Goal: Task Accomplishment & Management: Use online tool/utility

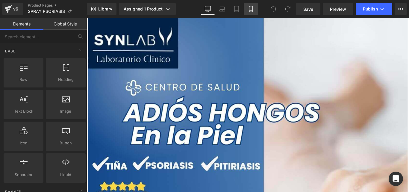
click at [250, 12] on link "Mobile" at bounding box center [251, 9] width 14 height 12
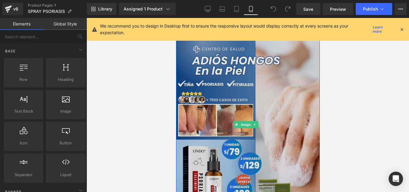
click at [237, 79] on img at bounding box center [248, 124] width 144 height 213
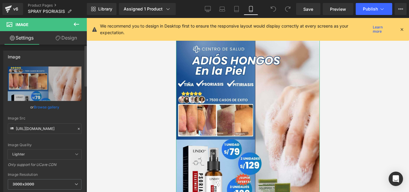
click at [77, 128] on icon at bounding box center [79, 129] width 4 height 4
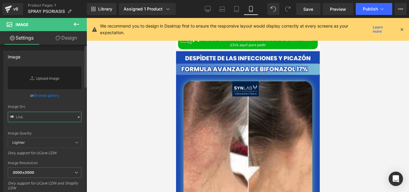
click at [53, 117] on input "text" at bounding box center [45, 117] width 74 height 10
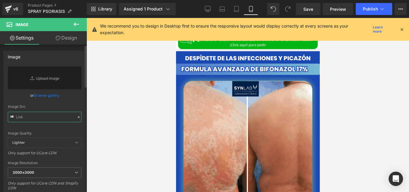
paste input "https://cdn.shopify.com/s/files/1/0714/8539/1005/files/Posteo_de_Instagram_Prod…"
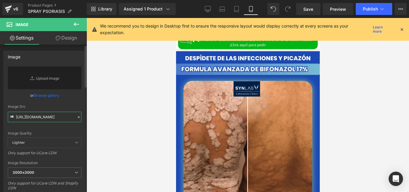
scroll to position [0, 244]
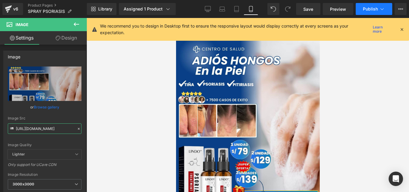
type input "https://cdn.shopify.com/s/files/1/0714/8539/1005/files/Posteo_de_Instagram_Prod…"
click at [374, 10] on span "Publish" at bounding box center [370, 9] width 15 height 5
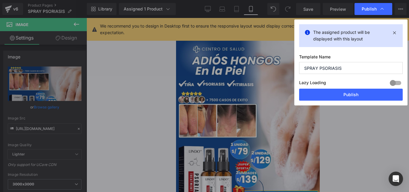
scroll to position [0, 0]
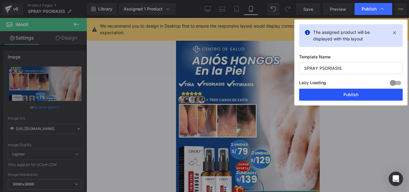
click at [319, 90] on button "Publish" at bounding box center [351, 95] width 104 height 12
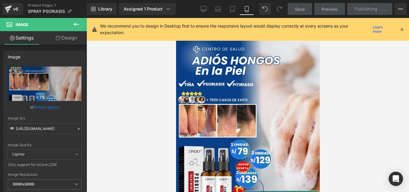
click at [401, 30] on icon at bounding box center [401, 29] width 5 height 5
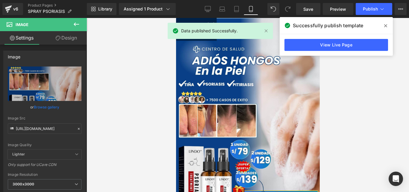
click at [384, 25] on icon at bounding box center [385, 25] width 3 height 5
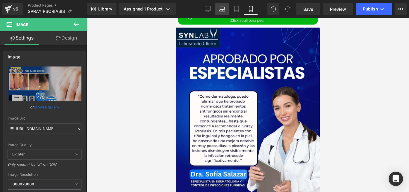
scroll to position [2093, 0]
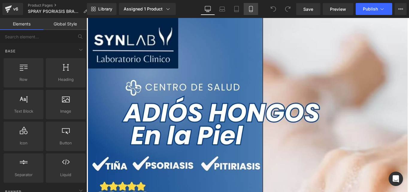
click at [255, 10] on link "Mobile" at bounding box center [251, 9] width 14 height 12
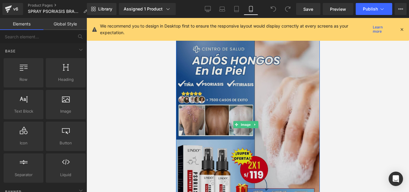
click at [246, 117] on img at bounding box center [248, 124] width 144 height 213
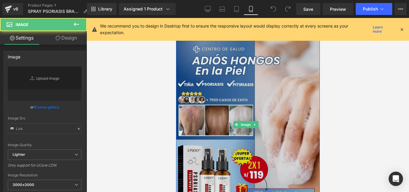
type input "[URL][DOMAIN_NAME]"
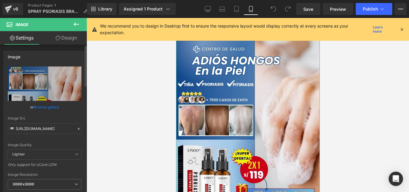
click at [78, 127] on icon at bounding box center [79, 129] width 4 height 4
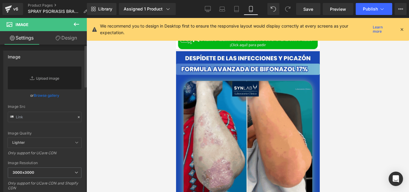
click at [55, 110] on div "Image Src" at bounding box center [45, 113] width 74 height 18
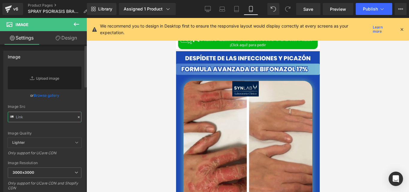
click at [54, 114] on input "text" at bounding box center [45, 117] width 74 height 10
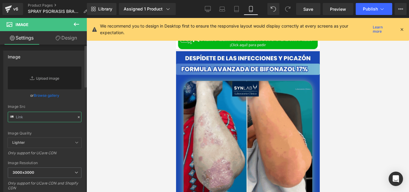
paste input "https://cdn.shopify.com/s/files/1/0714/8539/1005/files/Posteo_de_Instagram_Prod…"
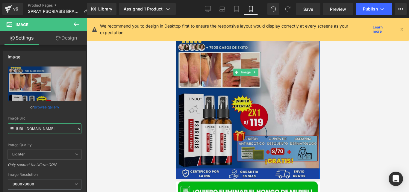
scroll to position [54, 0]
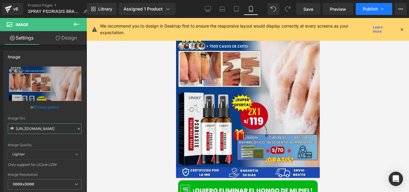
type input "https://cdn.shopify.com/s/files/1/0714/8539/1005/files/Posteo_de_Instagram_Prod…"
click at [365, 13] on button "Publish" at bounding box center [373, 9] width 36 height 12
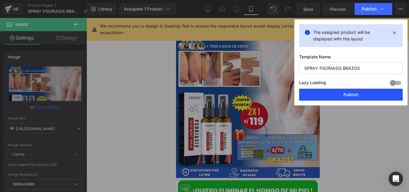
drag, startPoint x: 316, startPoint y: 98, endPoint x: 102, endPoint y: 92, distance: 214.0
click at [316, 98] on button "Publish" at bounding box center [351, 95] width 104 height 12
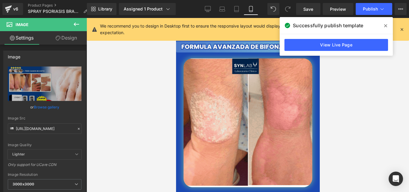
scroll to position [229, 0]
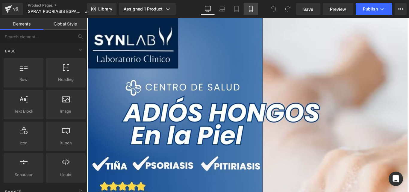
click at [248, 9] on icon at bounding box center [251, 9] width 6 height 6
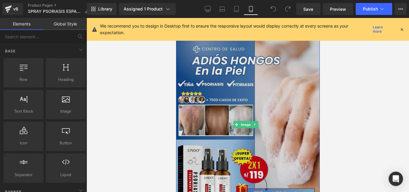
click at [241, 117] on img at bounding box center [248, 124] width 144 height 213
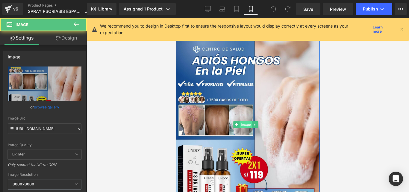
click at [244, 121] on span "Image" at bounding box center [245, 124] width 13 height 7
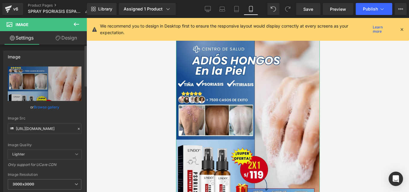
click at [80, 126] on div "https://cdn.shopify.com/s/files/1/0714/8539/1005/files/Posteo_de_Instagram_Prod…" at bounding box center [45, 143] width 82 height 155
click at [77, 128] on icon at bounding box center [79, 129] width 4 height 4
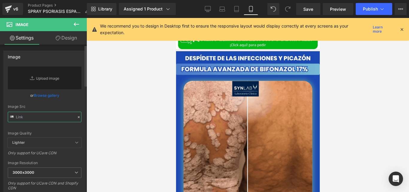
click at [52, 119] on input "text" at bounding box center [45, 117] width 74 height 10
paste input "https://cdn.shopify.com/s/files/1/0714/8539/1005/files/Posteo_de_Instagram_Prod…"
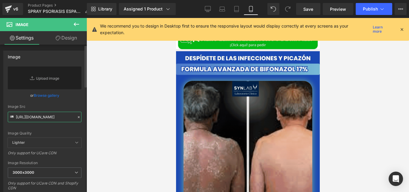
scroll to position [0, 245]
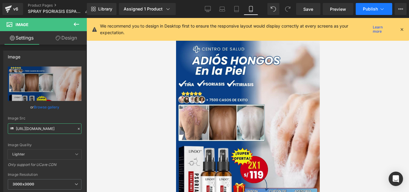
type input "https://cdn.shopify.com/s/files/1/0714/8539/1005/files/Posteo_de_Instagram_Prod…"
click at [360, 8] on button "Publish" at bounding box center [373, 9] width 36 height 12
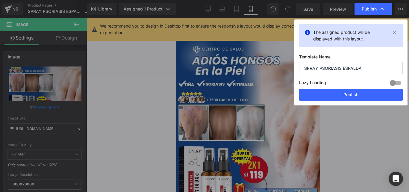
scroll to position [0, 0]
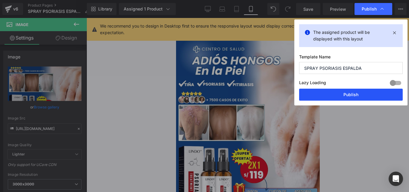
drag, startPoint x: 309, startPoint y: 99, endPoint x: 123, endPoint y: 86, distance: 186.8
click at [309, 99] on button "Publish" at bounding box center [351, 95] width 104 height 12
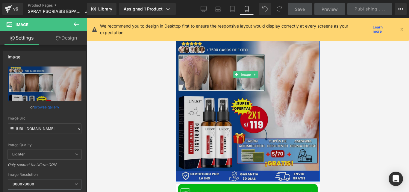
scroll to position [51, 0]
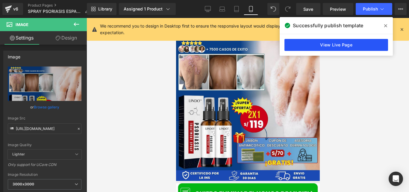
click at [305, 43] on link "View Live Page" at bounding box center [336, 45] width 104 height 12
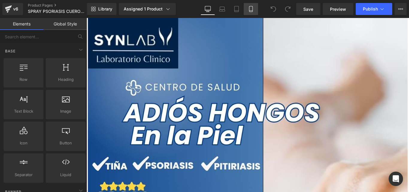
click at [253, 13] on link "Mobile" at bounding box center [251, 9] width 14 height 12
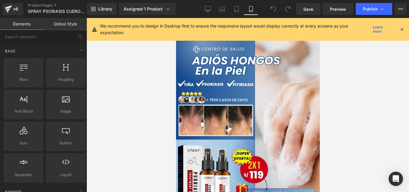
click at [400, 31] on icon at bounding box center [401, 29] width 5 height 5
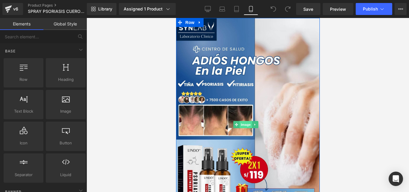
click at [244, 122] on span "Image" at bounding box center [245, 124] width 13 height 7
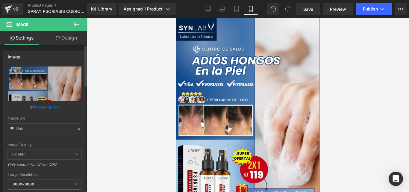
click at [77, 130] on icon at bounding box center [79, 129] width 4 height 4
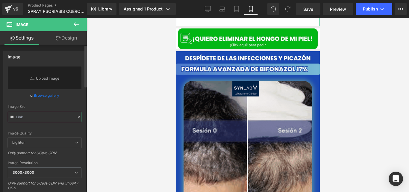
click at [56, 118] on input "text" at bounding box center [45, 117] width 74 height 10
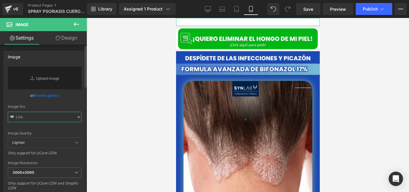
paste input "https://cdn.shopify.com/s/files/1/0714/8539/1005/files/Posteo_de_Instagram_Prod…"
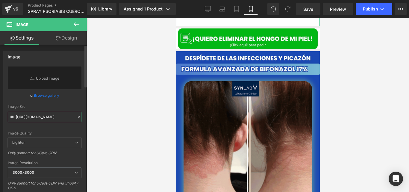
scroll to position [0, 242]
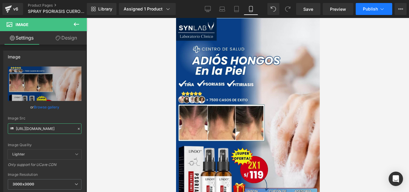
type input "https://cdn.shopify.com/s/files/1/0714/8539/1005/files/Posteo_de_Instagram_Prod…"
click at [380, 5] on button "Publish" at bounding box center [373, 9] width 36 height 12
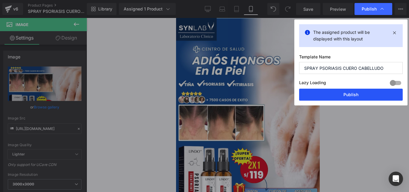
click at [344, 97] on button "Publish" at bounding box center [351, 95] width 104 height 12
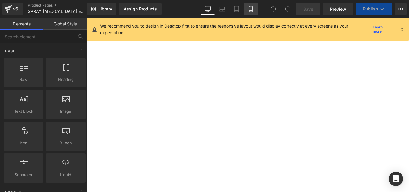
click at [256, 8] on link "Mobile" at bounding box center [251, 9] width 14 height 12
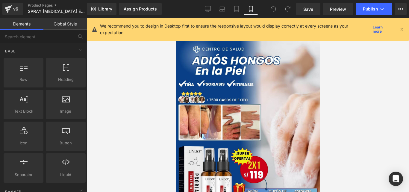
click at [400, 30] on icon at bounding box center [401, 29] width 5 height 5
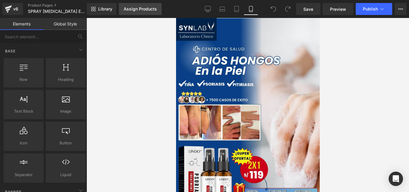
click at [149, 11] on link "Assign Products" at bounding box center [140, 9] width 43 height 12
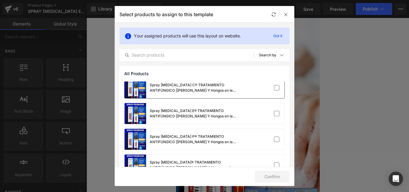
scroll to position [113, 0]
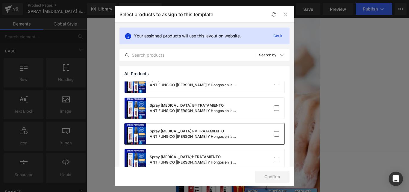
click at [205, 133] on div "Spray [MEDICAL_DATA] P® TRATAMIENTO ANTIFÚNGICO |[PERSON_NAME] Y Hongos en la P…" at bounding box center [195, 133] width 90 height 11
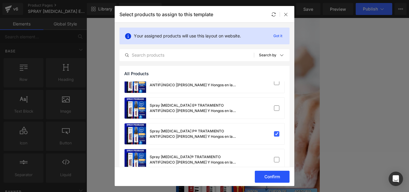
click at [275, 177] on button "Confirm" at bounding box center [272, 177] width 35 height 12
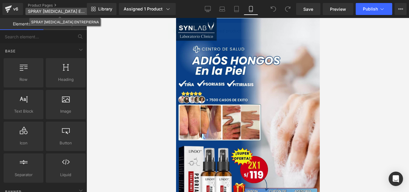
click at [71, 11] on span "SPRAY [MEDICAL_DATA] ENTREPIERNA" at bounding box center [56, 11] width 57 height 5
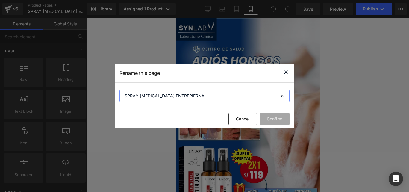
drag, startPoint x: 174, startPoint y: 96, endPoint x: 170, endPoint y: 96, distance: 4.5
click at [170, 96] on input "SPRAY [MEDICAL_DATA] ENTREPIERNA" at bounding box center [204, 96] width 170 height 12
drag, startPoint x: 175, startPoint y: 95, endPoint x: 165, endPoint y: 98, distance: 10.1
click at [165, 98] on input "SPRAY [MEDICAL_DATA] ENTREPIERNA" at bounding box center [204, 96] width 170 height 12
type input "SPRAY [MEDICAL_DATA] PIERNA-ENTRE"
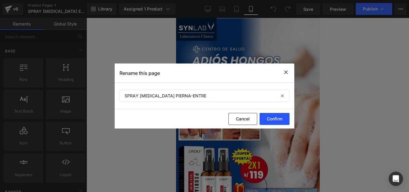
click at [271, 118] on button "Confirm" at bounding box center [274, 119] width 30 height 12
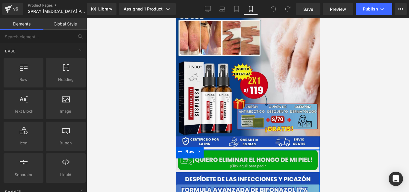
scroll to position [72, 0]
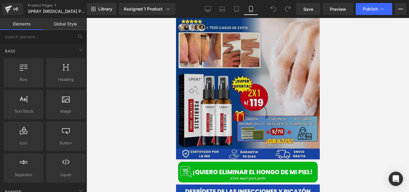
click at [239, 81] on img at bounding box center [248, 52] width 144 height 213
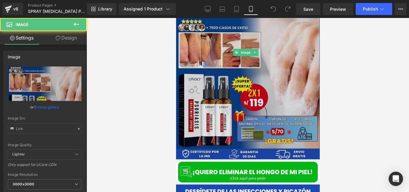
type input "[URL][DOMAIN_NAME]"
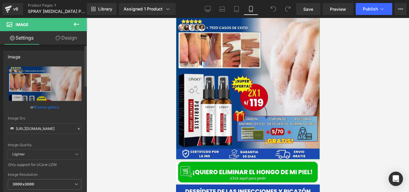
click at [77, 129] on icon at bounding box center [79, 129] width 4 height 4
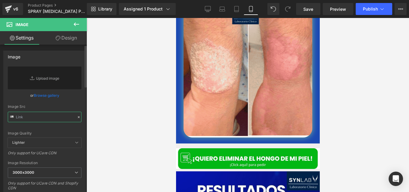
click at [49, 116] on input "text" at bounding box center [45, 117] width 74 height 10
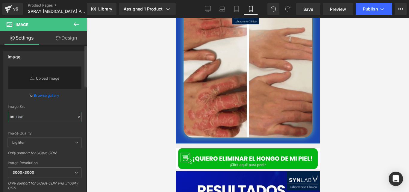
paste input "[URL][DOMAIN_NAME]"
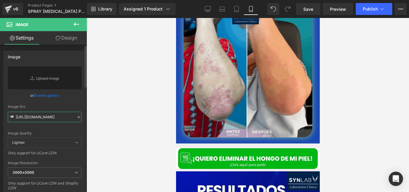
scroll to position [0, 242]
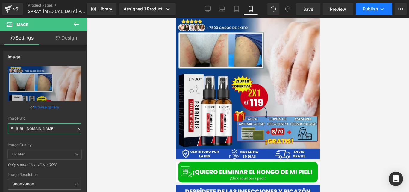
type input "[URL][DOMAIN_NAME]"
click at [370, 13] on button "Publish" at bounding box center [373, 9] width 36 height 12
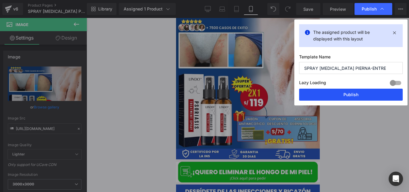
click at [320, 96] on button "Publish" at bounding box center [351, 95] width 104 height 12
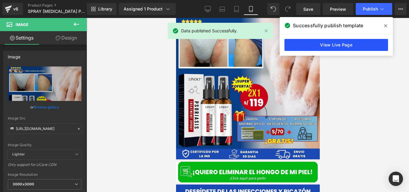
click at [292, 42] on link "View Live Page" at bounding box center [336, 45] width 104 height 12
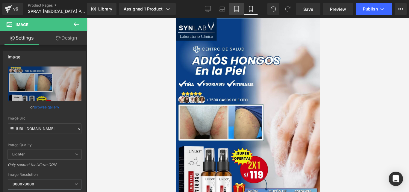
click at [234, 4] on link "Tablet" at bounding box center [236, 9] width 14 height 12
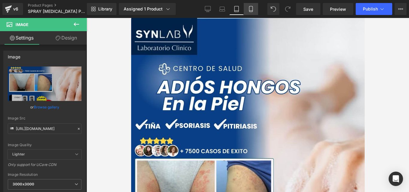
click at [250, 12] on link "Mobile" at bounding box center [251, 9] width 14 height 12
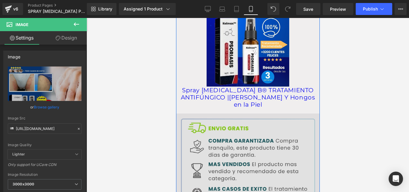
scroll to position [937, 0]
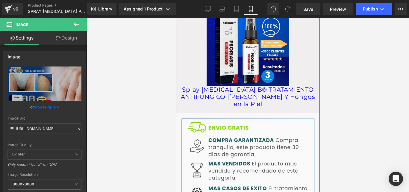
click at [231, 93] on div "Spray [MEDICAL_DATA] B® TRATAMIENTO ANTIFÚNGICO |[PERSON_NAME] Y Hongos en la P…" at bounding box center [248, 97] width 138 height 23
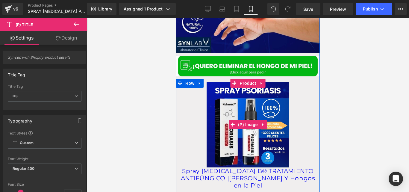
scroll to position [847, 0]
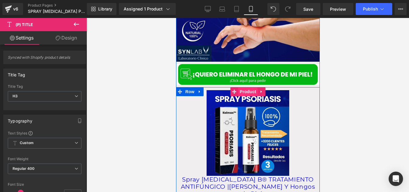
click at [244, 87] on span "Product" at bounding box center [247, 91] width 19 height 9
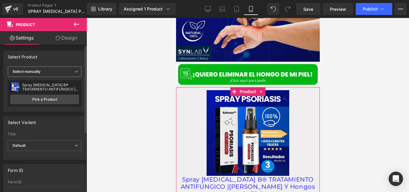
click at [69, 75] on span "Select manually" at bounding box center [45, 71] width 74 height 10
click at [67, 57] on div "Select Product" at bounding box center [45, 56] width 82 height 11
click at [45, 97] on link "Pick a Product" at bounding box center [44, 100] width 69 height 10
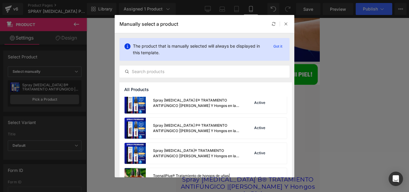
scroll to position [132, 0]
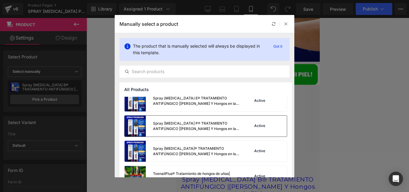
click at [217, 131] on div "Spray [MEDICAL_DATA] P® TRATAMIENTO ANTIFÚNGICO |[PERSON_NAME] Y Hongos en la P…" at bounding box center [182, 125] width 117 height 21
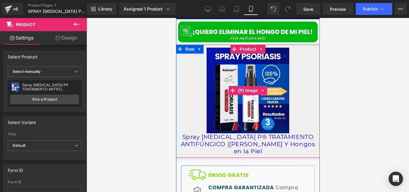
scroll to position [894, 0]
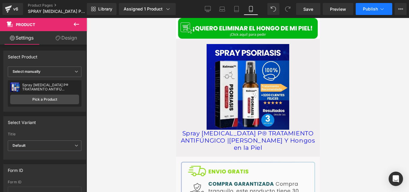
click at [365, 11] on span "Publish" at bounding box center [370, 9] width 15 height 5
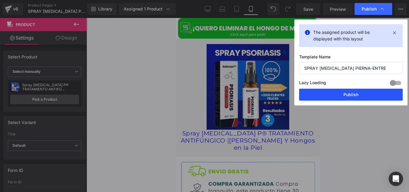
click at [319, 96] on button "Publish" at bounding box center [351, 95] width 104 height 12
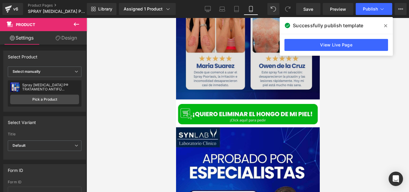
scroll to position [2002, 0]
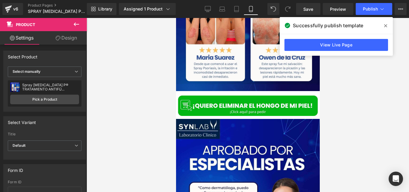
click at [383, 26] on span at bounding box center [386, 26] width 10 height 10
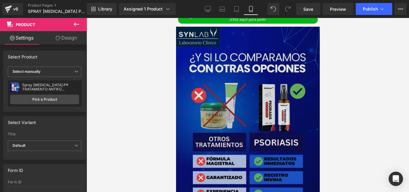
scroll to position [2311, 0]
